Goal: Information Seeking & Learning: Learn about a topic

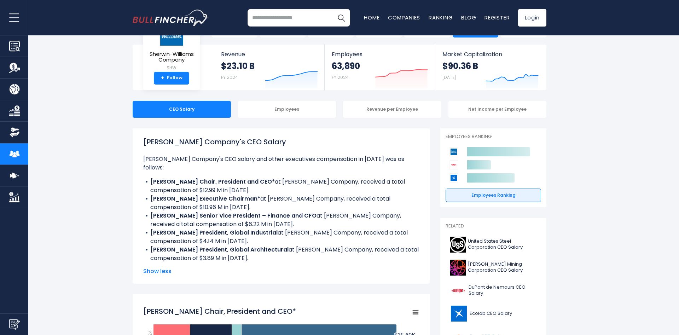
scroll to position [36, 0]
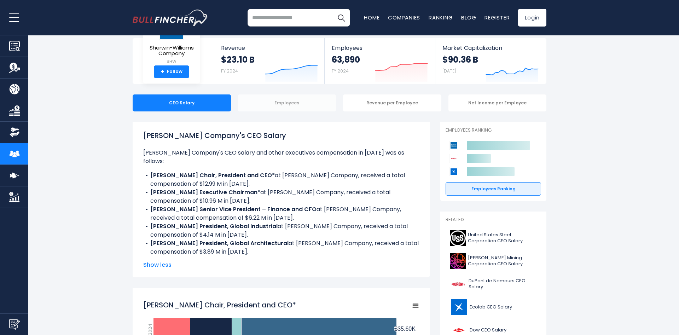
click at [299, 105] on div "Employees" at bounding box center [287, 102] width 98 height 17
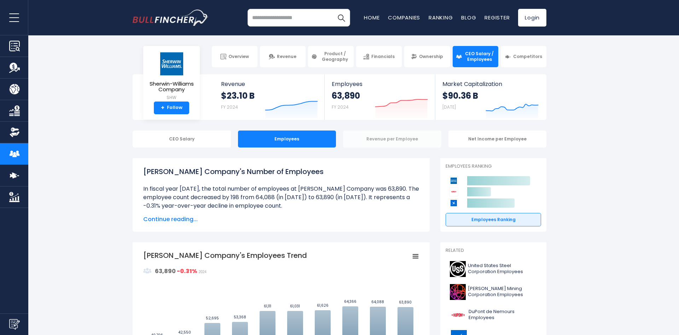
click at [392, 142] on div "Revenue per Employee" at bounding box center [392, 139] width 98 height 17
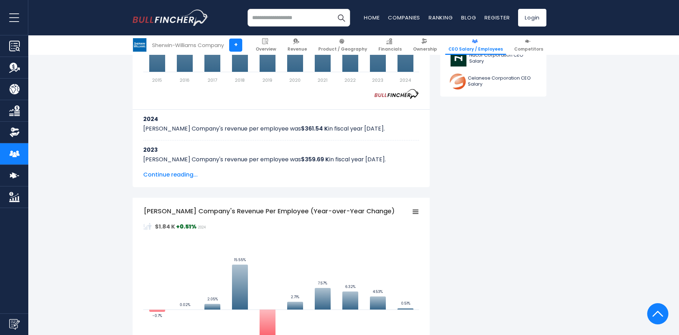
scroll to position [289, 0]
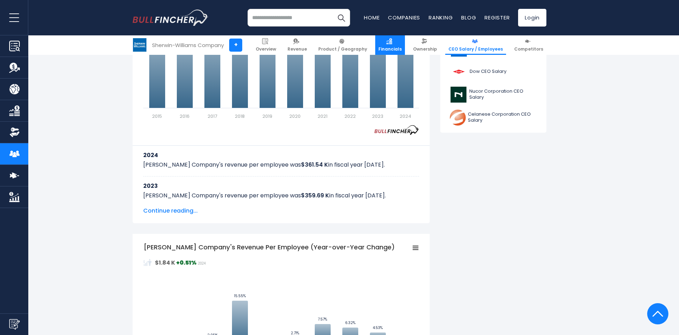
click at [394, 48] on span "Financials" at bounding box center [390, 49] width 23 height 6
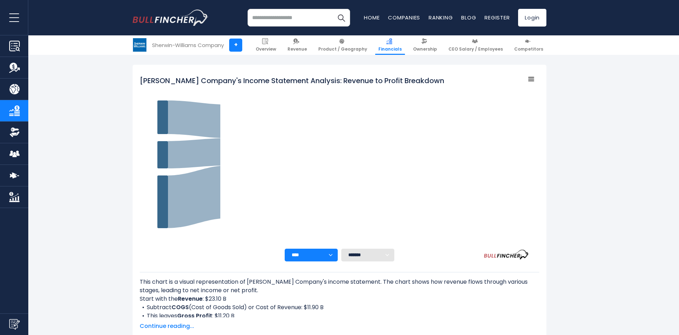
scroll to position [100, 0]
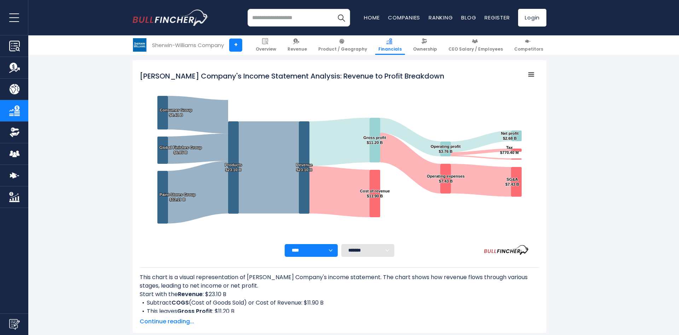
click at [285, 244] on select "**** **** **** **** **** ****" at bounding box center [311, 250] width 53 height 13
click at [341, 244] on select "******* ** ** ** **" at bounding box center [367, 250] width 53 height 13
select select "**"
click option "**" at bounding box center [0, 0] width 0 height 0
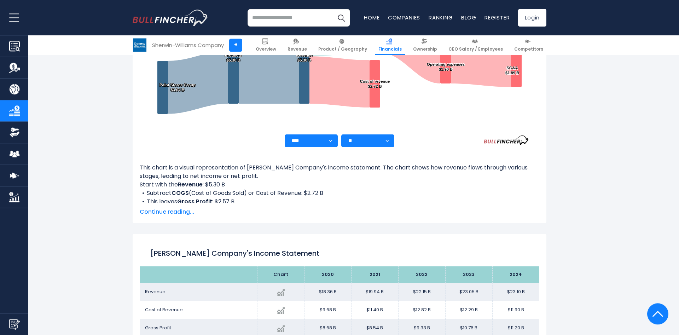
scroll to position [208, 0]
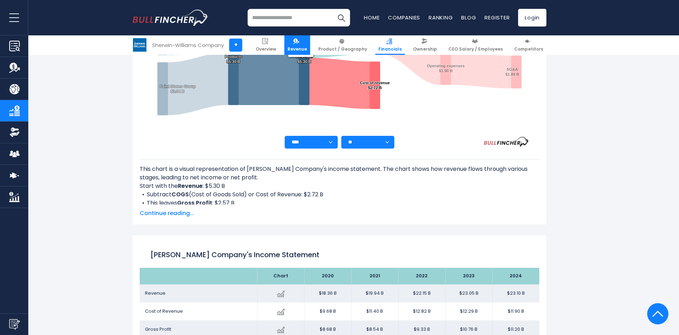
click at [300, 40] on link "Revenue" at bounding box center [297, 44] width 26 height 19
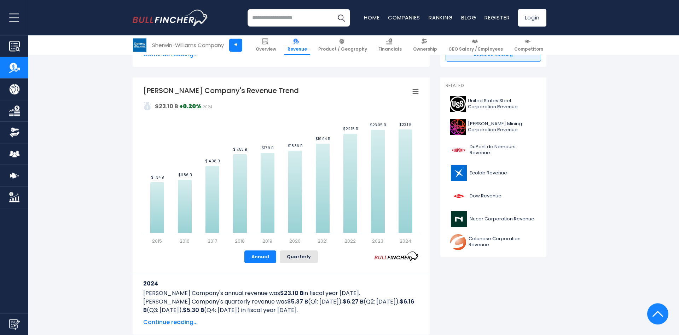
scroll to position [144, 0]
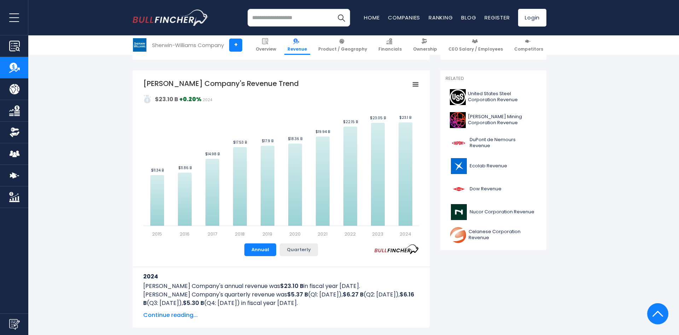
click at [289, 248] on button "Quarterly" at bounding box center [299, 249] width 38 height 13
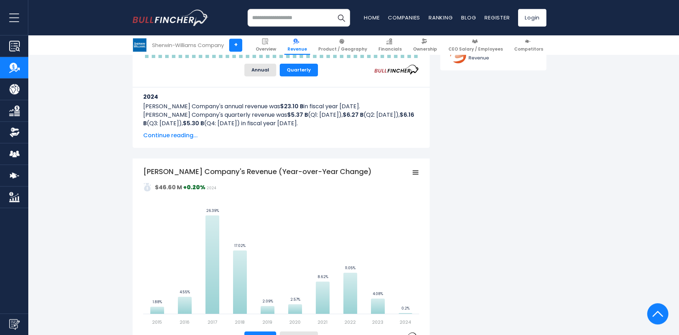
scroll to position [253, 0]
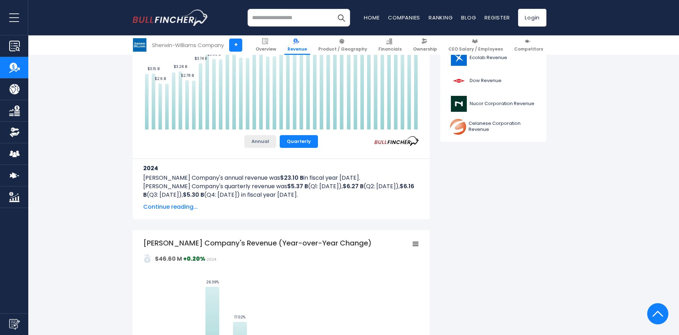
click at [250, 145] on button "Annual" at bounding box center [260, 141] width 32 height 13
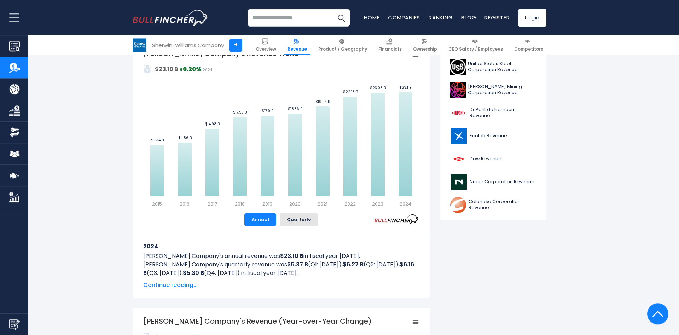
scroll to position [144, 0]
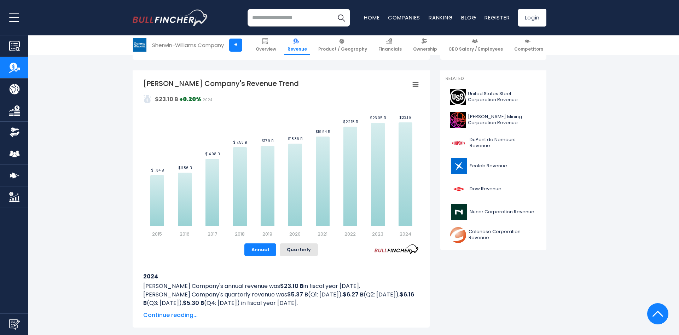
click at [416, 87] on rect "Sherwin-Williams Company's Revenue Trend" at bounding box center [416, 85] width 10 height 10
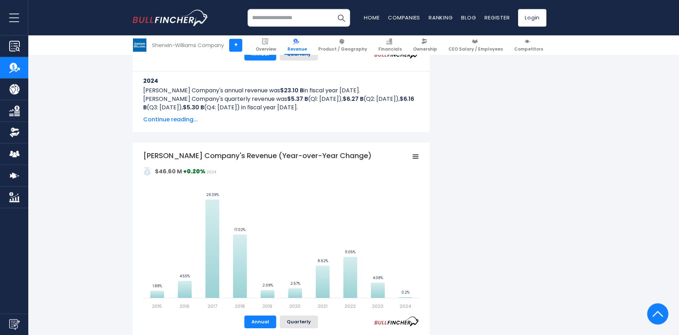
scroll to position [397, 0]
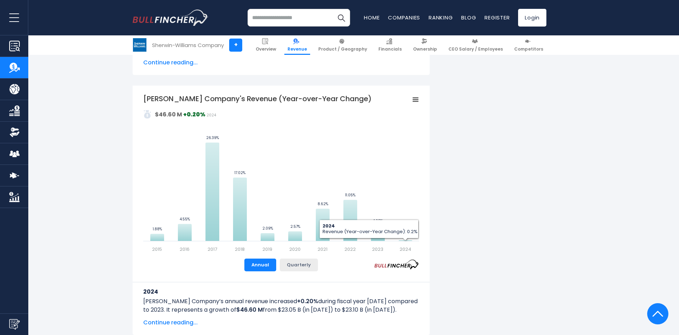
click at [311, 264] on button "Quarterly" at bounding box center [299, 265] width 38 height 13
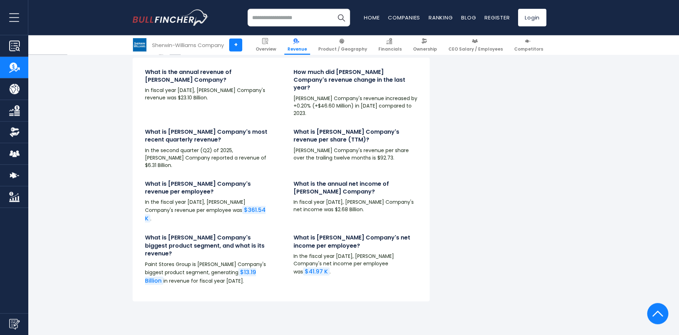
scroll to position [1624, 0]
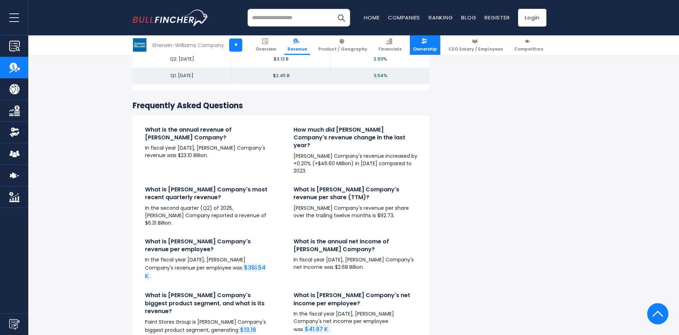
click at [436, 43] on link "Ownership" at bounding box center [425, 44] width 30 height 19
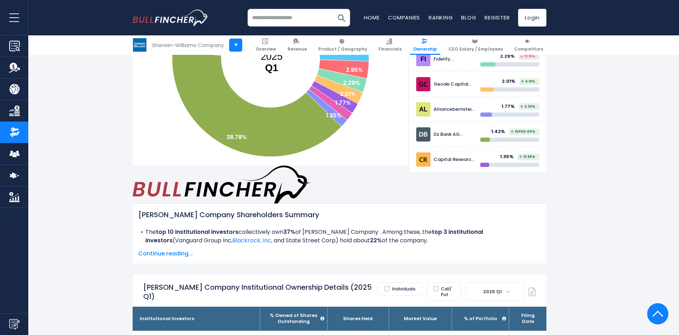
scroll to position [397, 0]
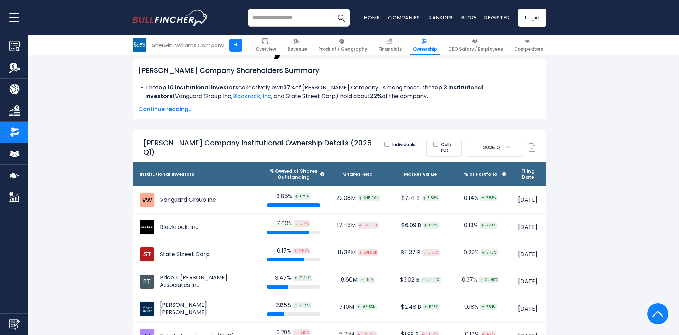
click at [391, 138] on label "Individuals" at bounding box center [400, 144] width 45 height 13
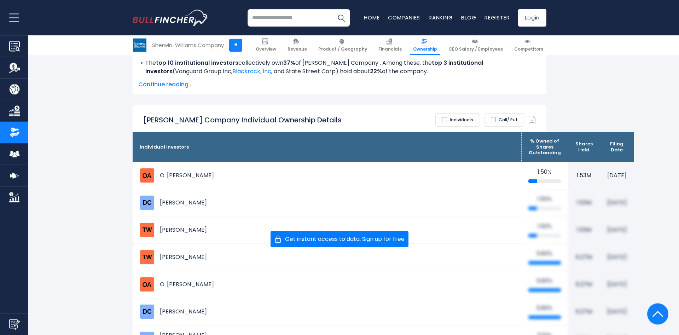
scroll to position [433, 0]
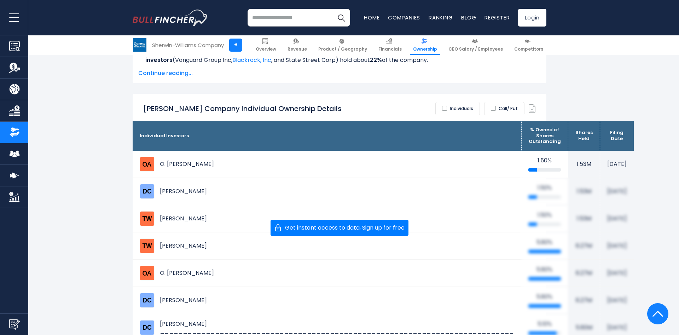
click at [655, 319] on img at bounding box center [658, 313] width 11 height 21
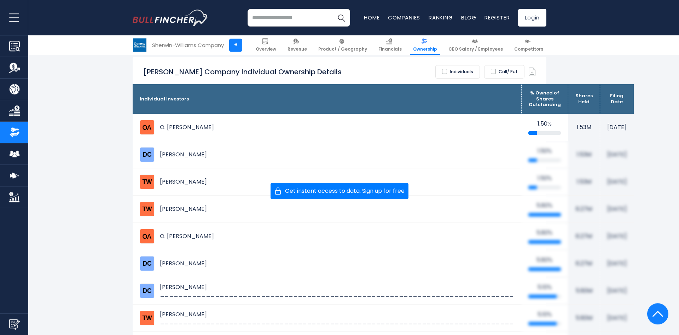
scroll to position [506, 0]
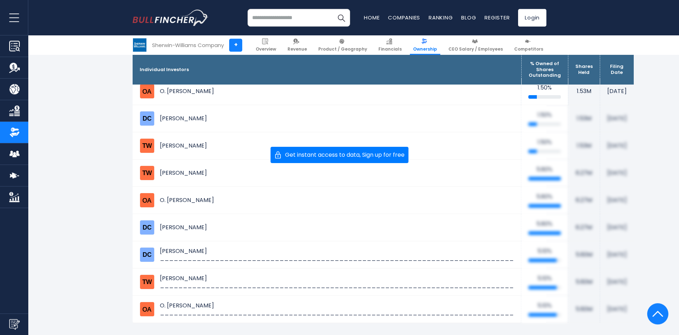
click at [521, 202] on td "5.80%" at bounding box center [544, 200] width 47 height 27
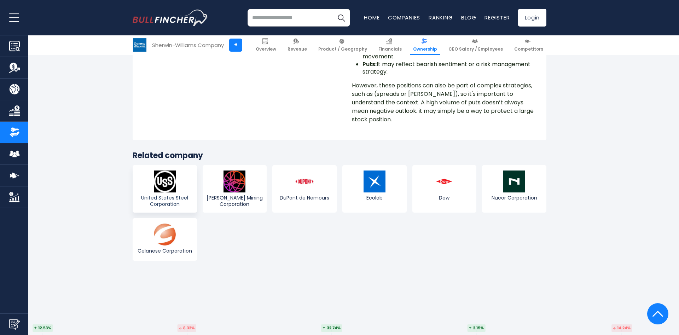
scroll to position [1011, 0]
